Goal: Task Accomplishment & Management: Use online tool/utility

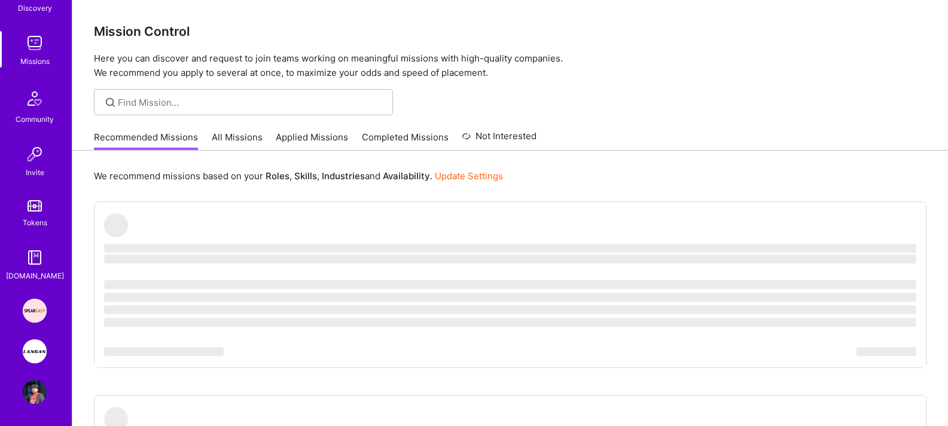
scroll to position [149, 0]
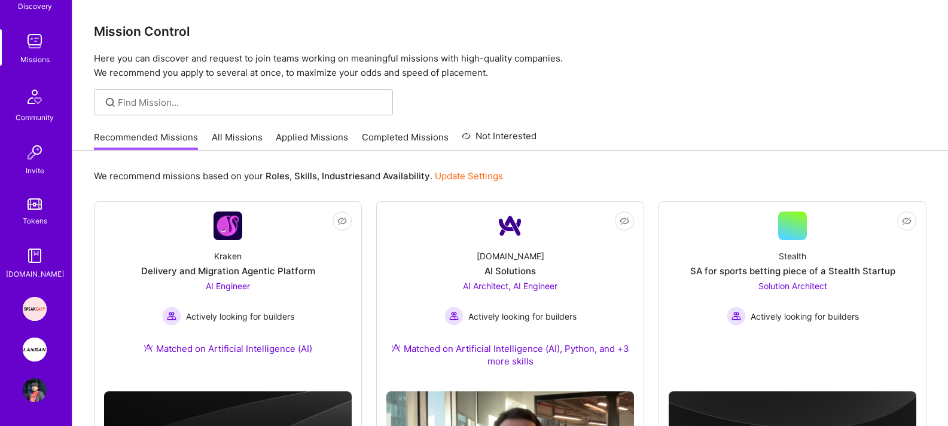
click at [37, 358] on img at bounding box center [35, 350] width 24 height 24
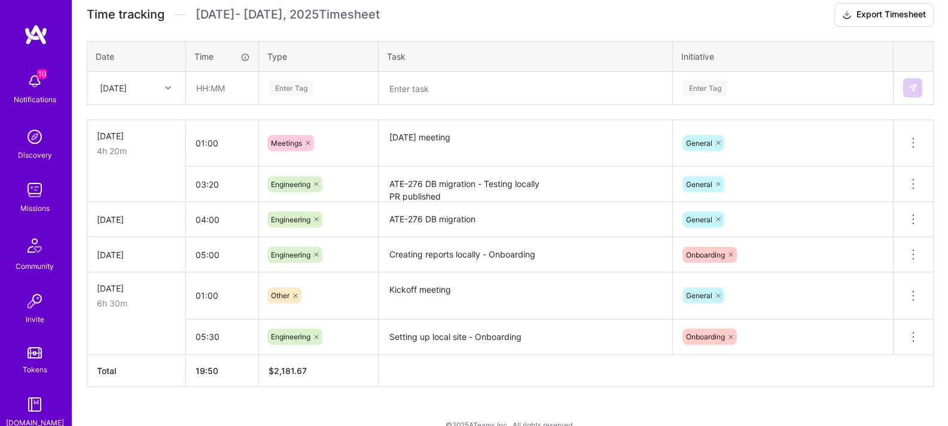
scroll to position [362, 0]
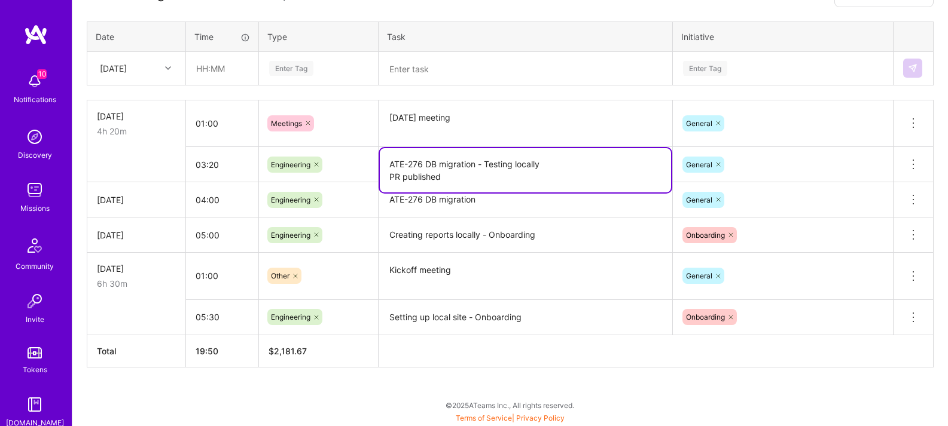
drag, startPoint x: 465, startPoint y: 165, endPoint x: 371, endPoint y: 161, distance: 94.6
click at [371, 161] on tr "03:20 Engineering ATE-276 DB migration - Testing locally PR published General D…" at bounding box center [510, 164] width 846 height 35
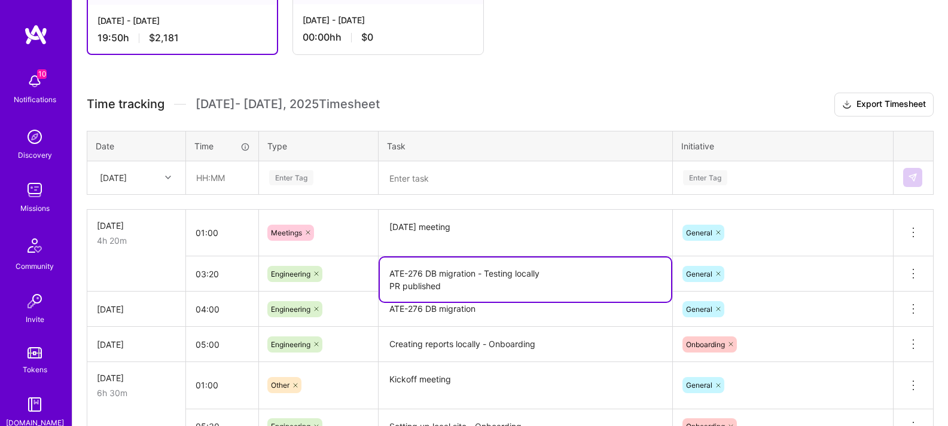
scroll to position [250, 0]
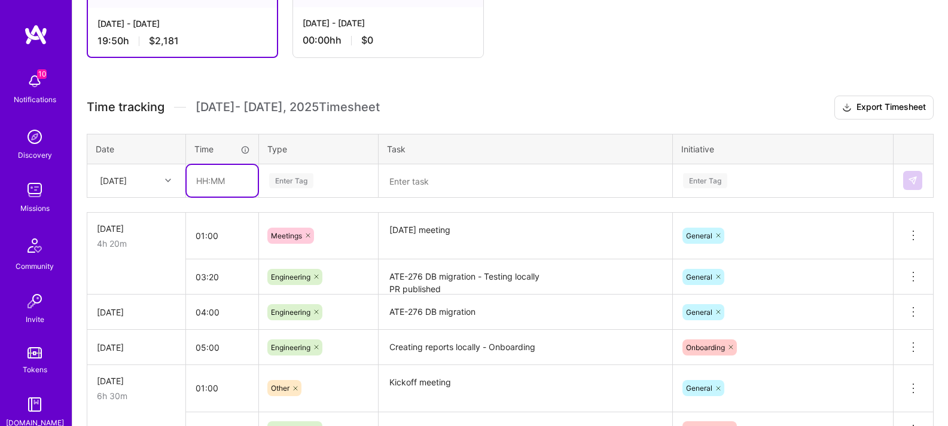
click at [213, 181] on input "text" at bounding box center [222, 181] width 71 height 32
type input "00:30"
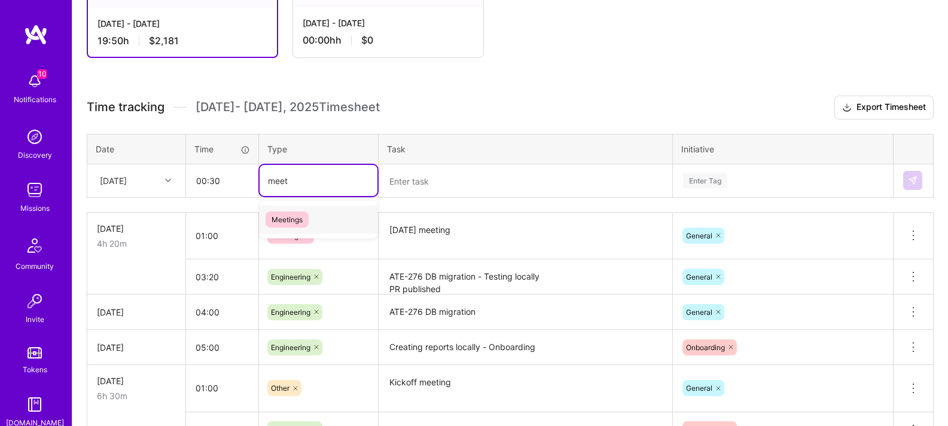
type input "meeti"
click at [297, 218] on span "Meetings" at bounding box center [287, 220] width 43 height 16
click at [414, 179] on textarea at bounding box center [525, 181] width 291 height 31
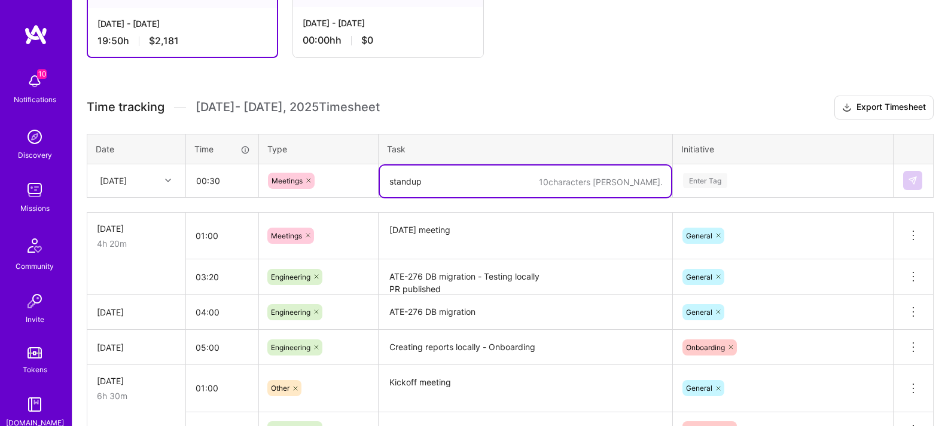
click at [758, 182] on div "Time tracking [DATE] - [DATE] Timesheet Export Timesheet Date Time Type Task In…" at bounding box center [510, 288] width 847 height 385
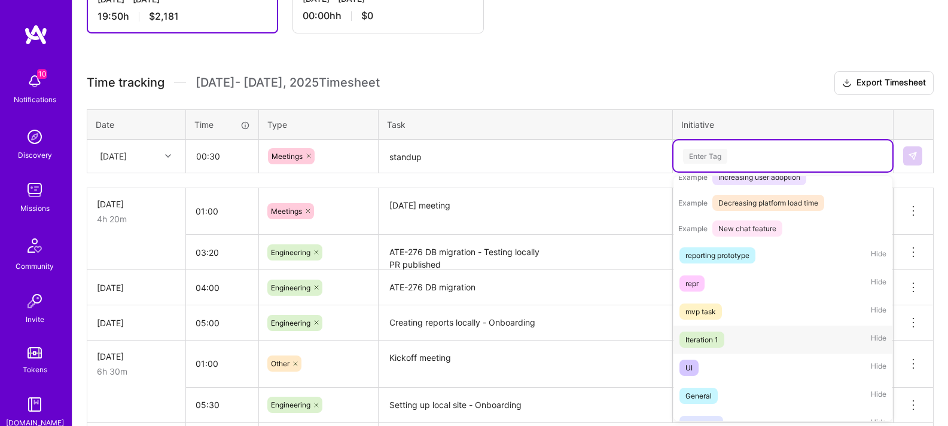
scroll to position [225, 0]
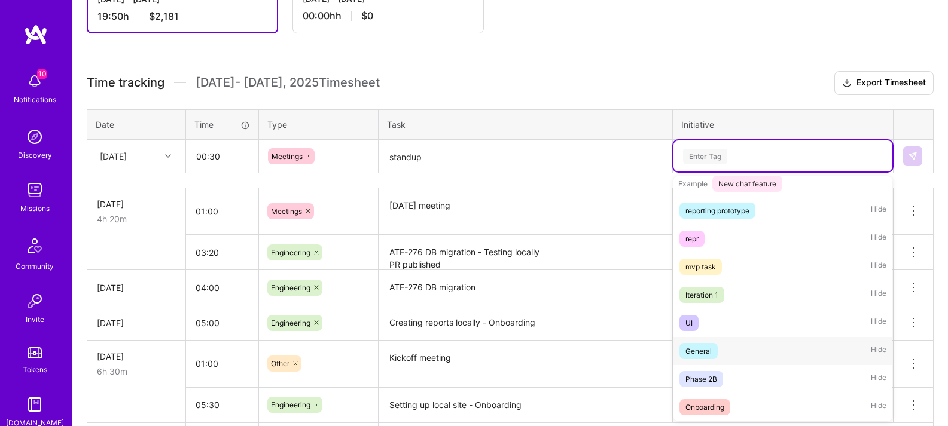
click at [700, 350] on div "General" at bounding box center [698, 351] width 26 height 13
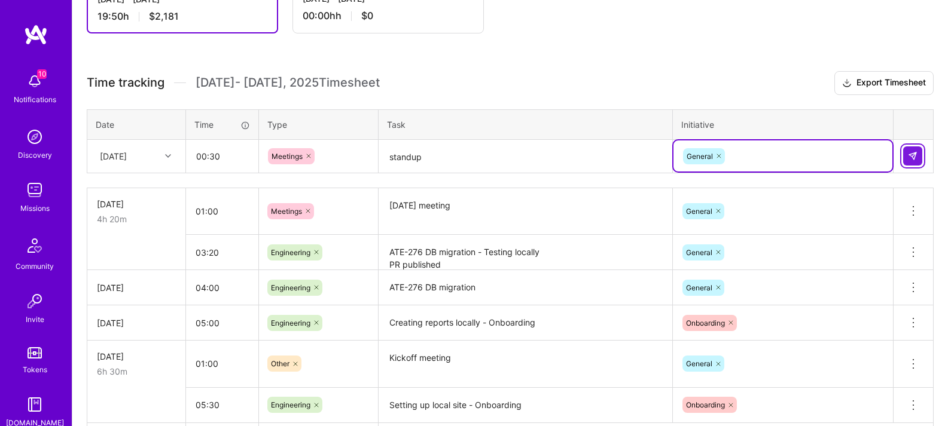
click at [916, 159] on img at bounding box center [913, 156] width 10 height 10
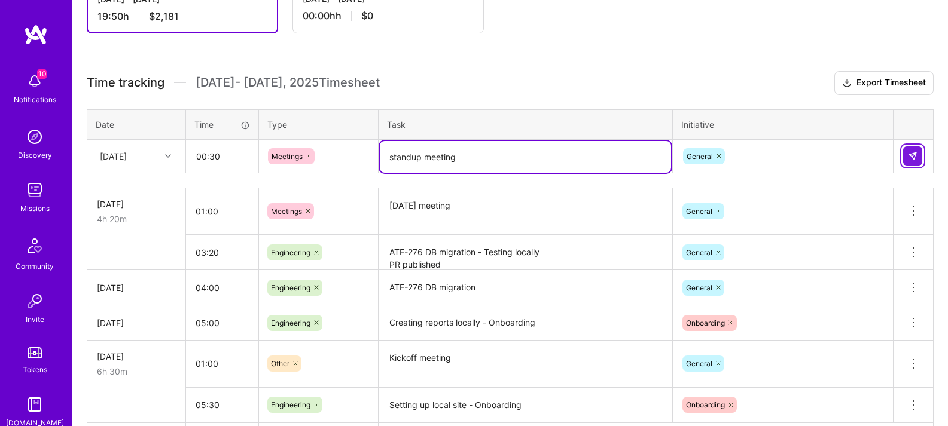
type textarea "standup meeting"
click at [914, 152] on img at bounding box center [913, 156] width 10 height 10
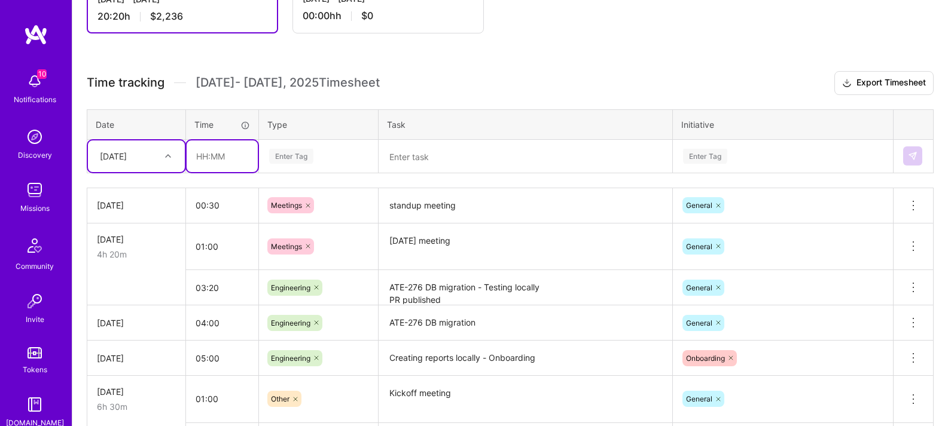
click at [224, 160] on input "text" at bounding box center [222, 157] width 71 height 32
type input "05:00"
click at [335, 142] on div "Enter Tag" at bounding box center [319, 156] width 118 height 31
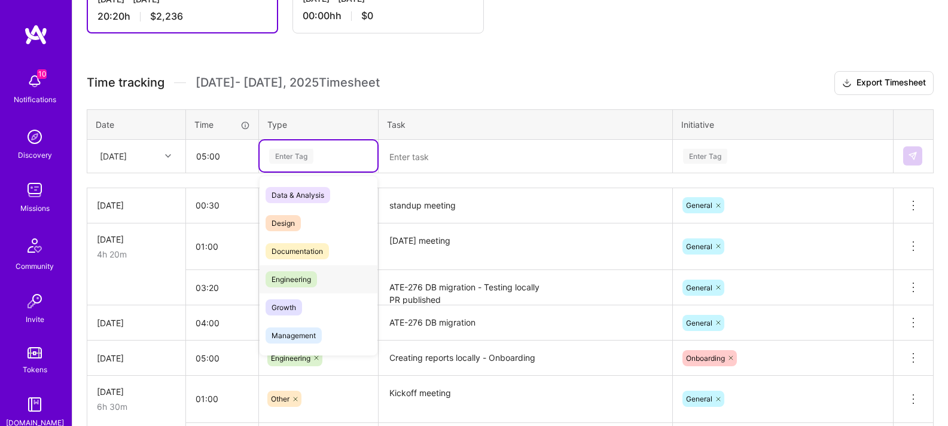
click at [304, 280] on span "Engineering" at bounding box center [291, 280] width 51 height 16
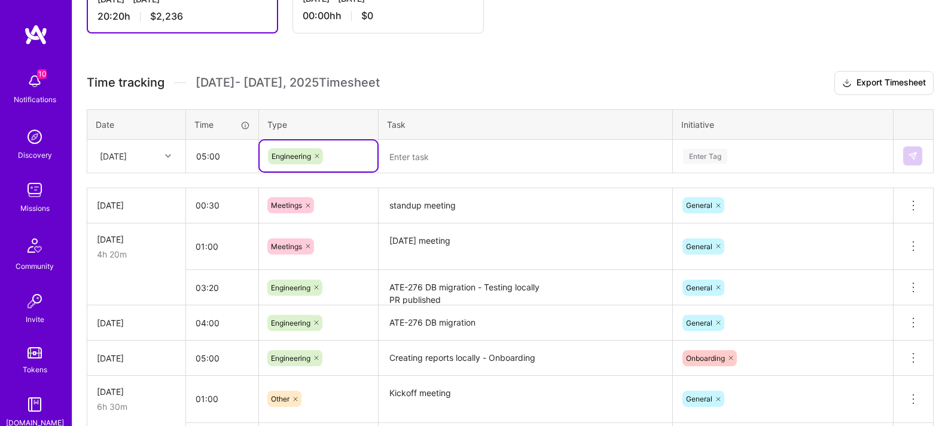
click at [432, 153] on textarea at bounding box center [525, 157] width 291 height 32
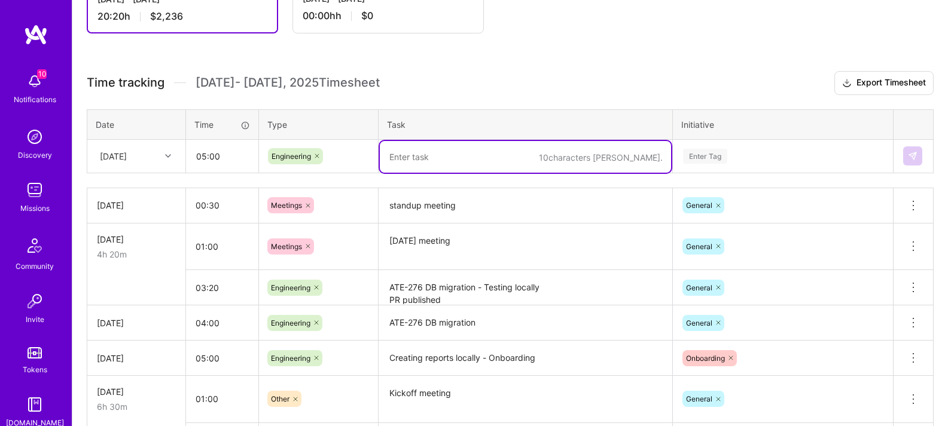
paste textarea "ATE-276 DB migration"
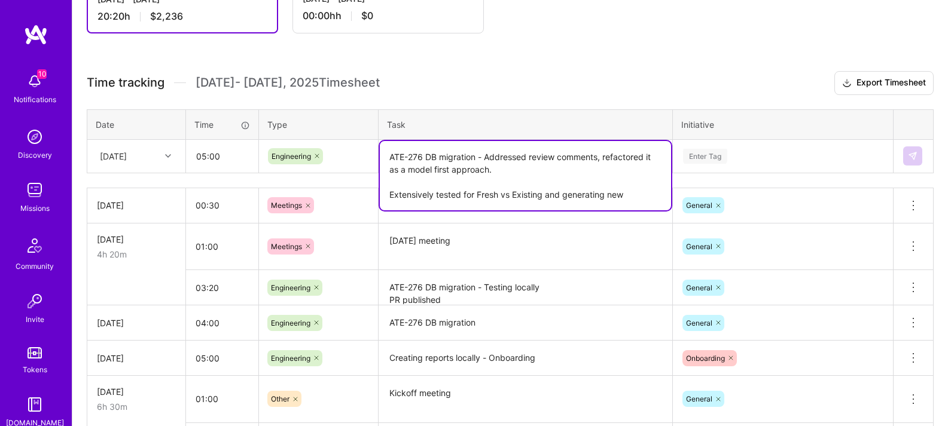
click at [501, 193] on textarea "ATE-276 DB migration - Addressed review comments, refactored it as a model firs…" at bounding box center [525, 175] width 291 height 69
click at [568, 200] on textarea "ATE-276 DB migration - Addressed review comments, refactored it as a model firs…" at bounding box center [525, 175] width 291 height 69
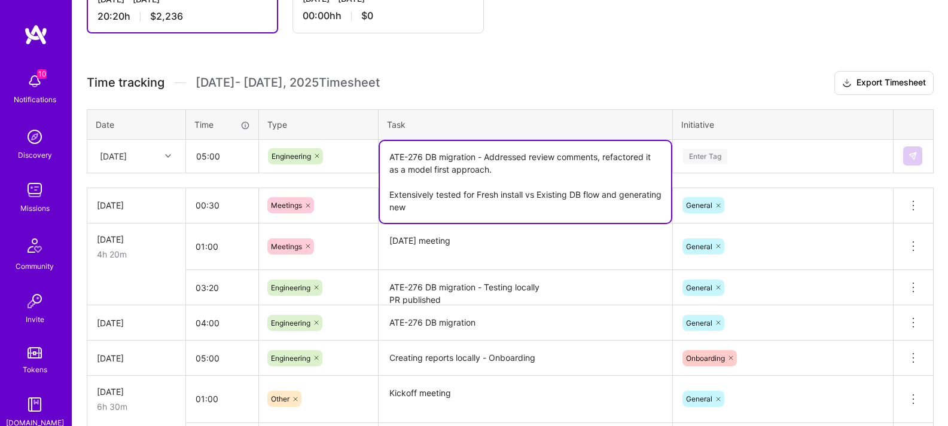
click at [490, 216] on textarea "ATE-276 DB migration - Addressed review comments, refactored it as a model firs…" at bounding box center [525, 182] width 291 height 82
type textarea "ATE-276 DB migration - Addressed review comments, refactored it as a model firs…"
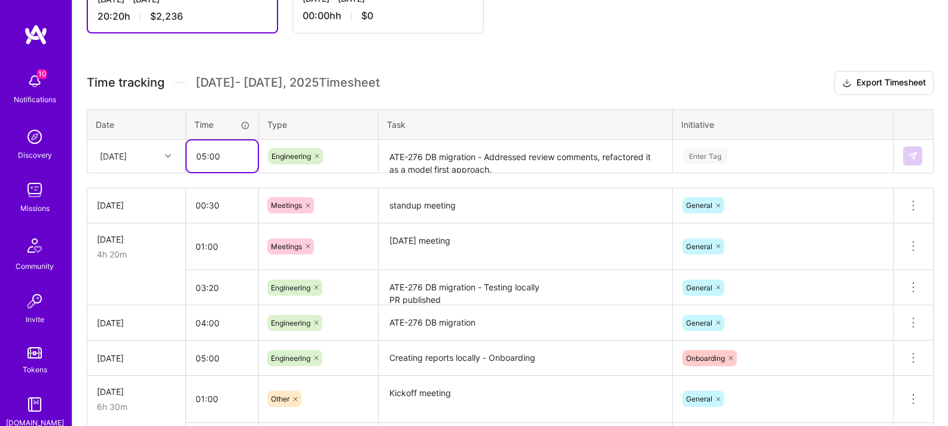
click at [213, 156] on input "05:00" at bounding box center [222, 157] width 71 height 32
click at [212, 156] on input "05:00" at bounding box center [222, 157] width 71 height 32
click at [213, 155] on input "05:00" at bounding box center [222, 157] width 71 height 32
type input "09:00"
click at [820, 168] on div "Enter Tag" at bounding box center [782, 156] width 219 height 31
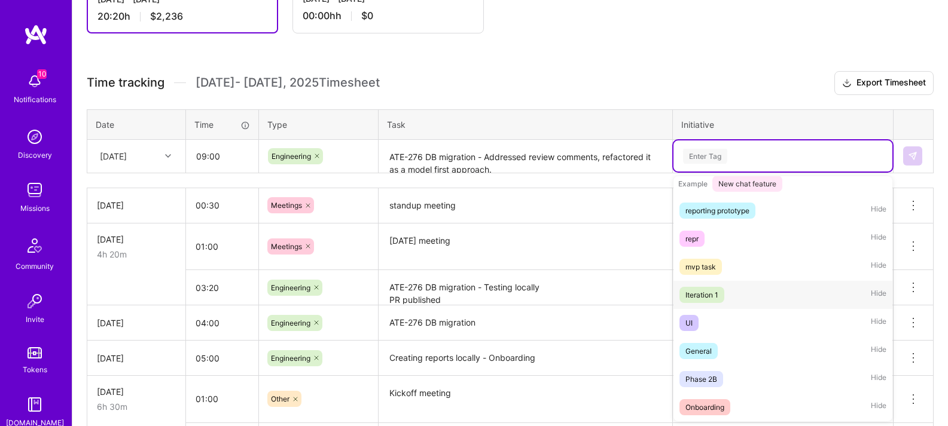
click at [710, 297] on div "Iteration 1" at bounding box center [701, 295] width 33 height 13
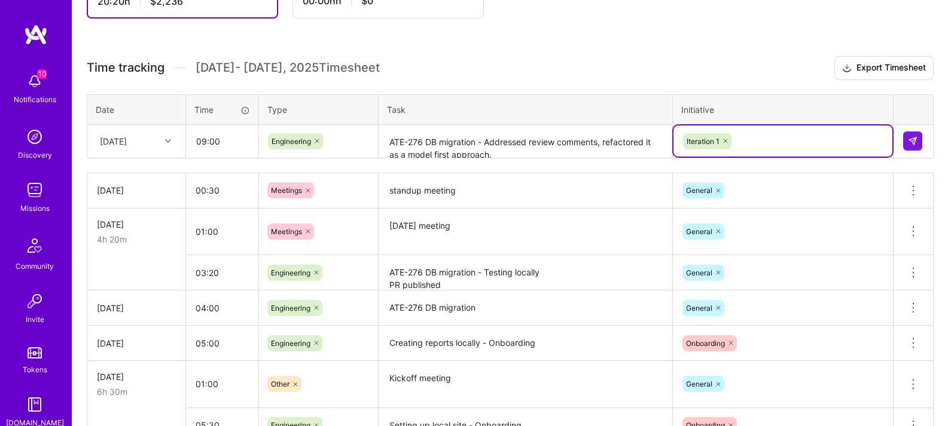
scroll to position [285, 0]
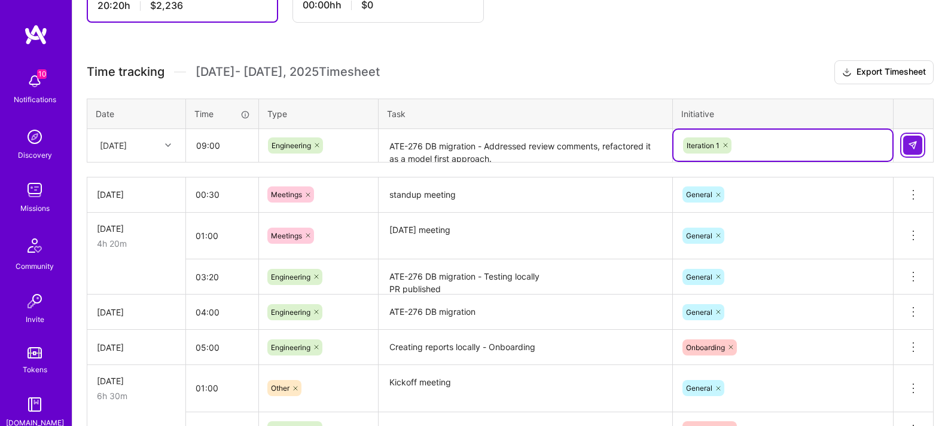
click at [914, 149] on img at bounding box center [913, 146] width 10 height 10
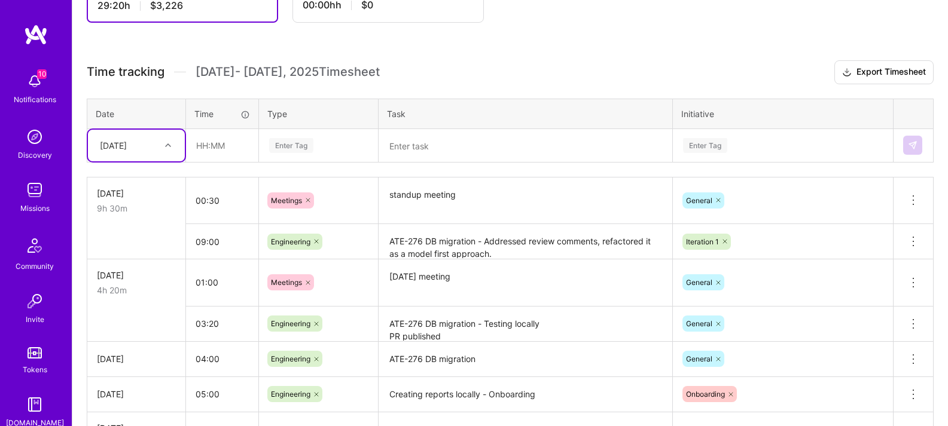
scroll to position [0, 0]
